Goal: Find contact information: Find contact information

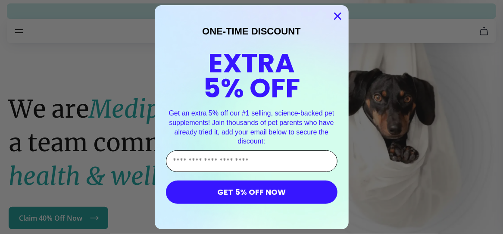
click at [213, 160] on input "Enter Your Email Address" at bounding box center [252, 161] width 172 height 22
type input "**********"
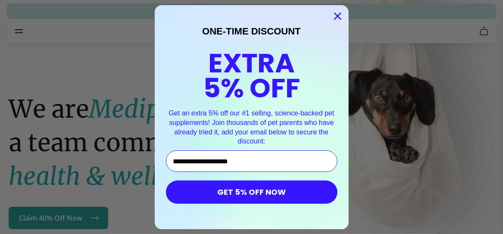
click at [259, 201] on button "GET 5% OFF NOW" at bounding box center [252, 192] width 172 height 23
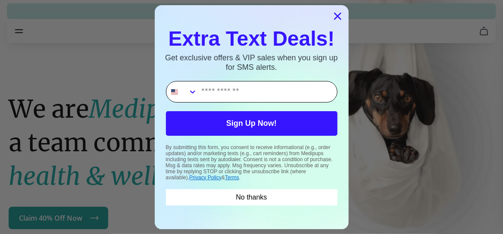
click at [221, 87] on input "Phone Number" at bounding box center [267, 91] width 140 height 21
type input "**********"
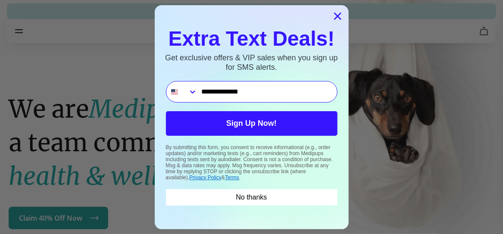
click at [254, 129] on button "Sign Up Now!" at bounding box center [252, 123] width 172 height 25
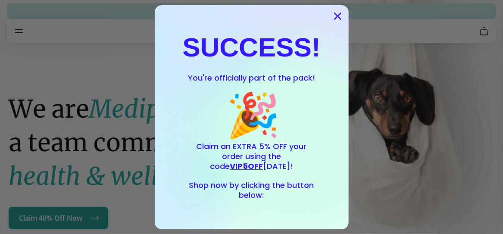
click at [337, 12] on circle "Close dialog" at bounding box center [337, 16] width 14 height 14
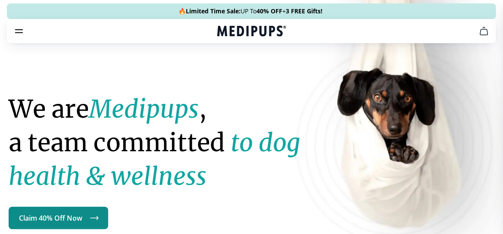
click at [79, 219] on link "Claim 40% Off Now" at bounding box center [59, 218] width 100 height 22
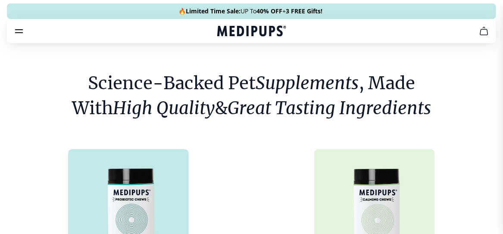
click at [484, 31] on icon "cart" at bounding box center [484, 31] width 10 height 10
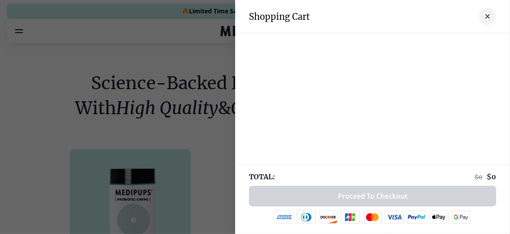
click at [485, 16] on icon "close-cart" at bounding box center [487, 16] width 4 height 4
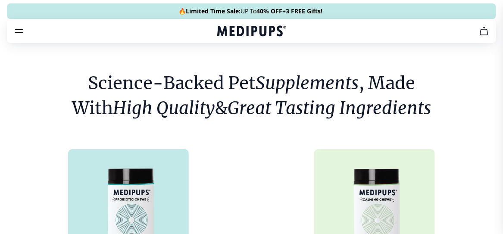
click at [16, 31] on icon "burger-menu" at bounding box center [19, 31] width 10 height 10
click at [21, 33] on icon "burger-menu" at bounding box center [19, 31] width 7 height 3
click at [19, 31] on icon "burger-menu" at bounding box center [19, 31] width 10 height 10
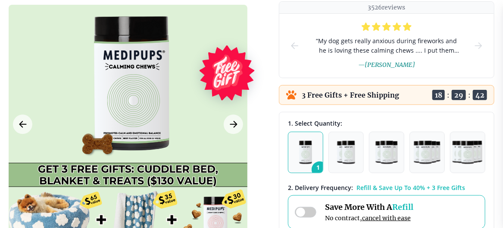
scroll to position [85, 0]
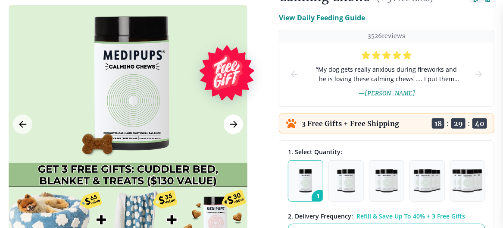
click at [239, 121] on button "Next Image" at bounding box center [233, 123] width 19 height 19
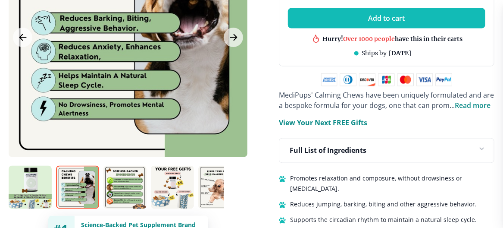
scroll to position [521, 0]
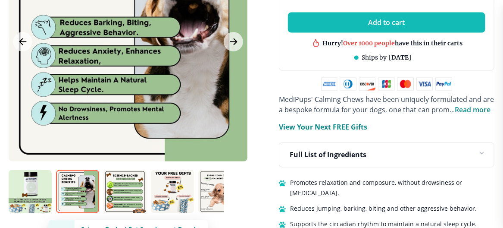
click at [316, 127] on p "View Your Next FREE Gifts" at bounding box center [323, 127] width 88 height 10
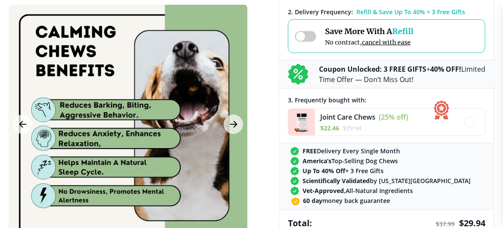
scroll to position [0, 0]
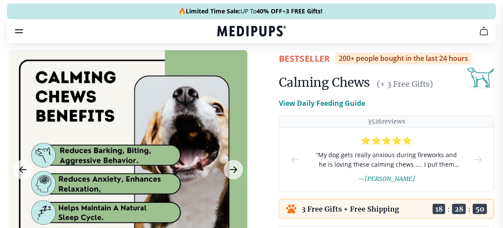
click at [318, 104] on p "View Daily Feeding Guide" at bounding box center [322, 103] width 86 height 10
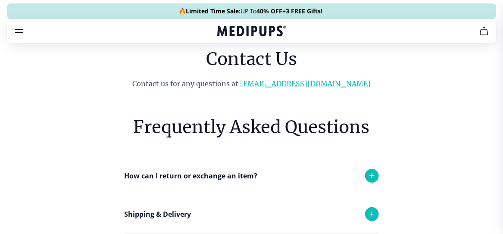
click at [307, 84] on link "[EMAIL_ADDRESS][DOMAIN_NAME]" at bounding box center [305, 83] width 131 height 9
click at [276, 84] on link "[EMAIL_ADDRESS][DOMAIN_NAME]" at bounding box center [305, 83] width 131 height 9
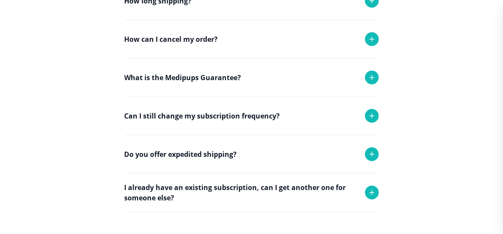
scroll to position [280, 0]
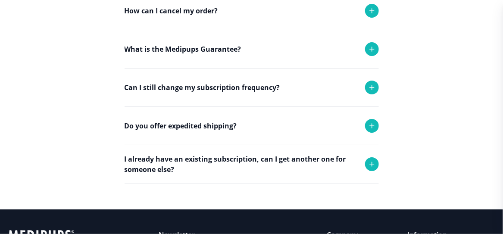
click at [372, 86] on icon at bounding box center [372, 87] width 4 height 4
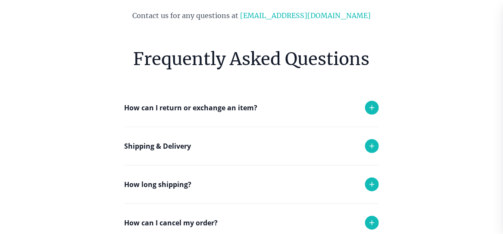
scroll to position [0, 0]
